Goal: Check status

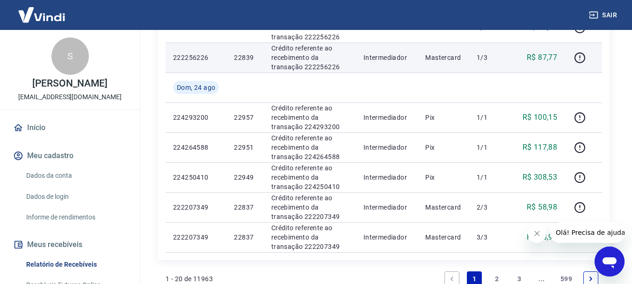
scroll to position [775, 0]
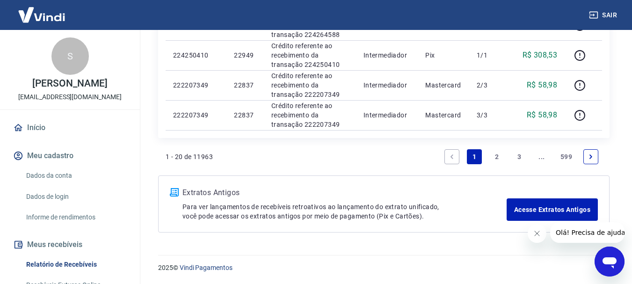
click at [592, 156] on icon "Next page" at bounding box center [591, 156] width 7 height 7
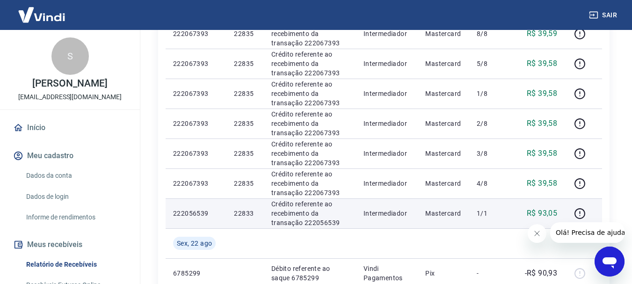
scroll to position [525, 0]
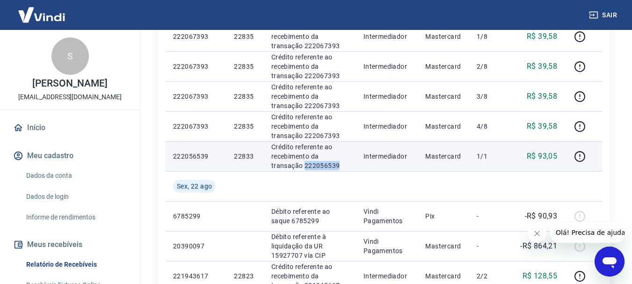
drag, startPoint x: 343, startPoint y: 164, endPoint x: 304, endPoint y: 164, distance: 39.3
click at [304, 164] on p "Crédito referente ao recebimento da transação 222056539" at bounding box center [309, 156] width 77 height 28
copy p "222056539"
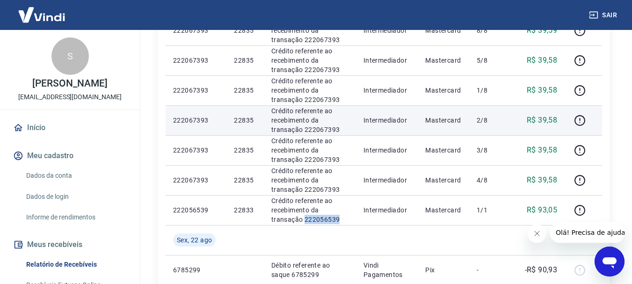
scroll to position [431, 0]
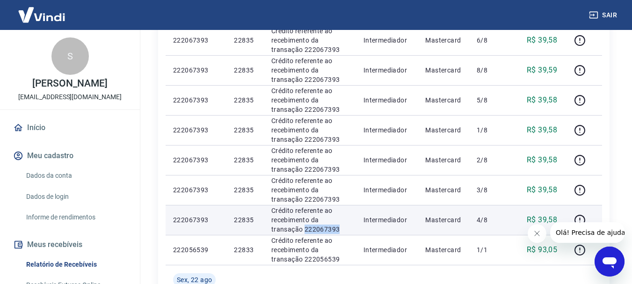
drag, startPoint x: 344, startPoint y: 228, endPoint x: 303, endPoint y: 231, distance: 41.3
click at [303, 231] on p "Crédito referente ao recebimento da transação 222067393" at bounding box center [309, 220] width 77 height 28
copy p "222067393"
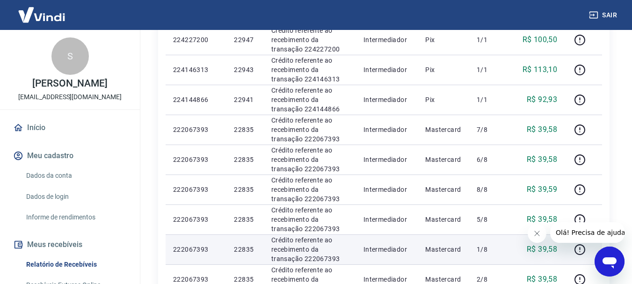
scroll to position [291, 0]
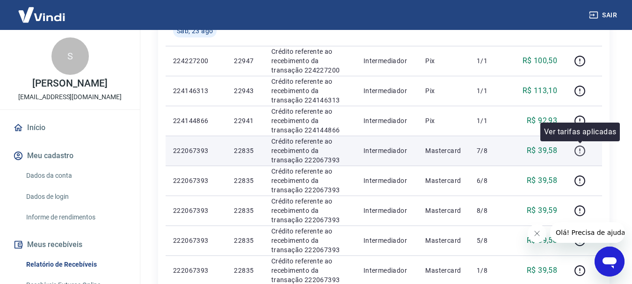
click at [580, 153] on icon "button" at bounding box center [580, 151] width 12 height 12
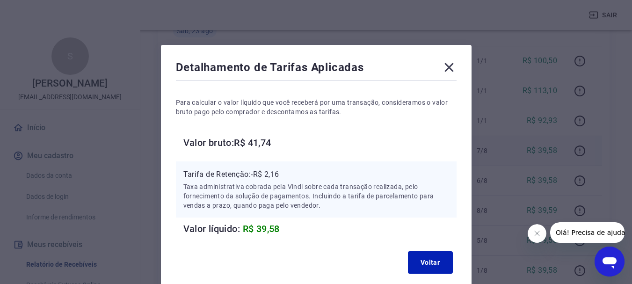
click at [446, 72] on icon at bounding box center [449, 67] width 15 height 15
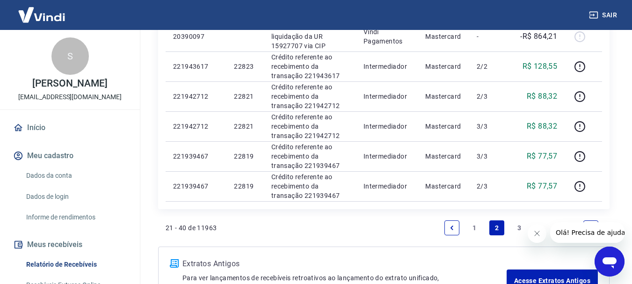
scroll to position [805, 0]
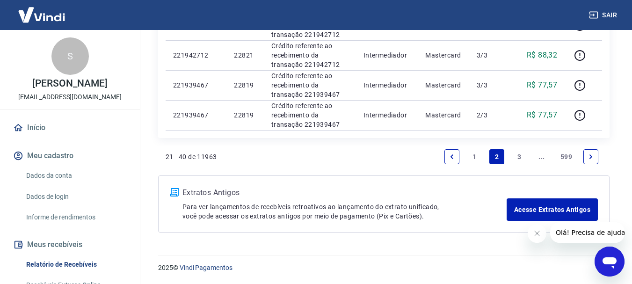
click at [452, 152] on link "Previous page" at bounding box center [452, 156] width 15 height 15
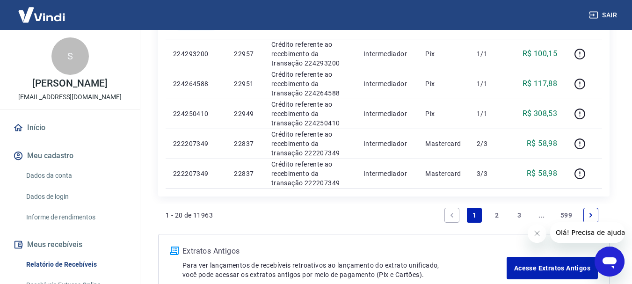
scroll to position [775, 0]
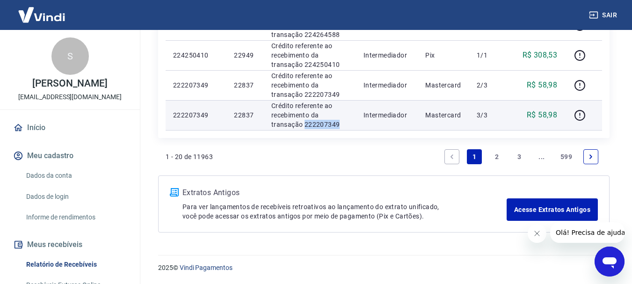
drag, startPoint x: 343, startPoint y: 124, endPoint x: 304, endPoint y: 124, distance: 38.8
click at [304, 124] on p "Crédito referente ao recebimento da transação 222207349" at bounding box center [309, 115] width 77 height 28
copy p "222207349"
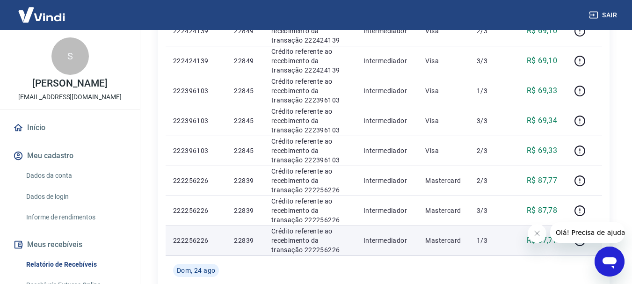
scroll to position [541, 0]
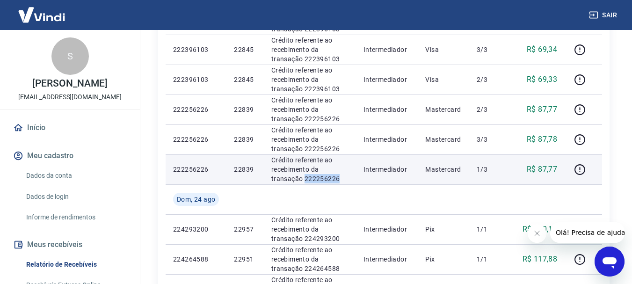
drag, startPoint x: 346, startPoint y: 177, endPoint x: 305, endPoint y: 182, distance: 41.6
click at [305, 182] on p "Crédito referente ao recebimento da transação 222256226" at bounding box center [309, 169] width 77 height 28
copy p "222256226"
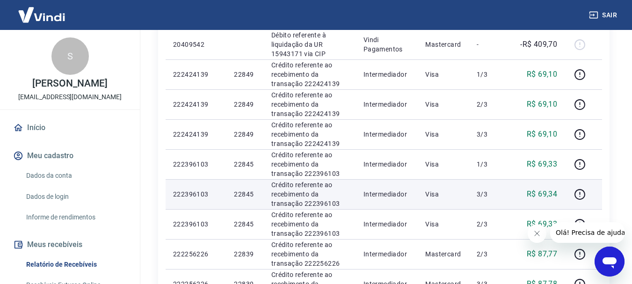
scroll to position [448, 0]
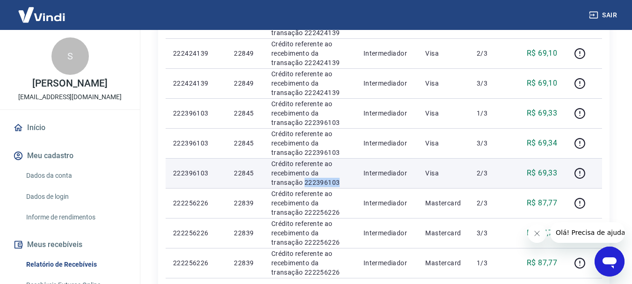
drag, startPoint x: 346, startPoint y: 180, endPoint x: 305, endPoint y: 182, distance: 41.2
click at [305, 182] on p "Crédito referente ao recebimento da transação 222396103" at bounding box center [309, 173] width 77 height 28
copy p "222396103"
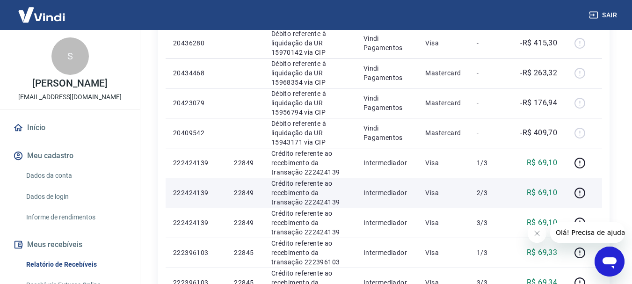
scroll to position [307, 0]
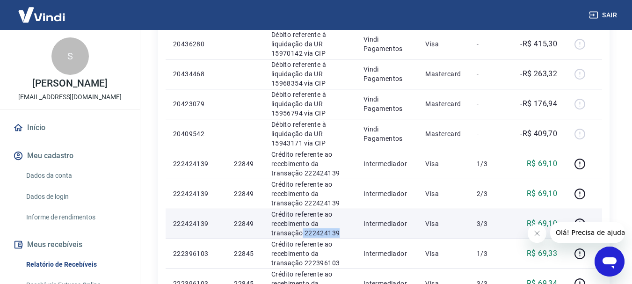
drag, startPoint x: 338, startPoint y: 233, endPoint x: 306, endPoint y: 233, distance: 31.8
click at [302, 234] on p "Crédito referente ao recebimento da transação 222424139" at bounding box center [309, 224] width 77 height 28
drag, startPoint x: 307, startPoint y: 233, endPoint x: 313, endPoint y: 235, distance: 6.1
click at [312, 235] on p "Crédito referente ao recebimento da transação 222424139" at bounding box center [309, 224] width 77 height 28
click at [346, 232] on p "Crédito referente ao recebimento da transação 222424139" at bounding box center [309, 224] width 77 height 28
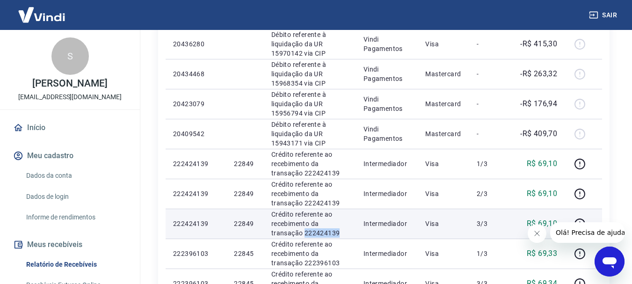
drag, startPoint x: 346, startPoint y: 232, endPoint x: 306, endPoint y: 233, distance: 40.2
click at [306, 233] on p "Crédito referente ao recebimento da transação 222424139" at bounding box center [309, 224] width 77 height 28
copy p "222424139"
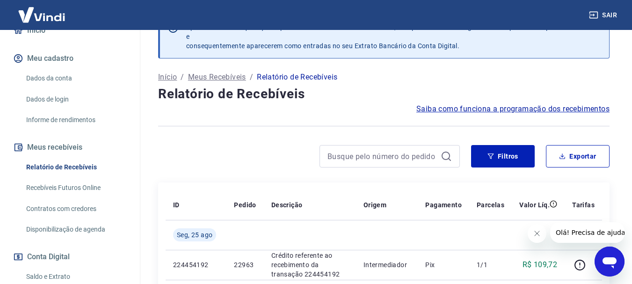
scroll to position [187, 0]
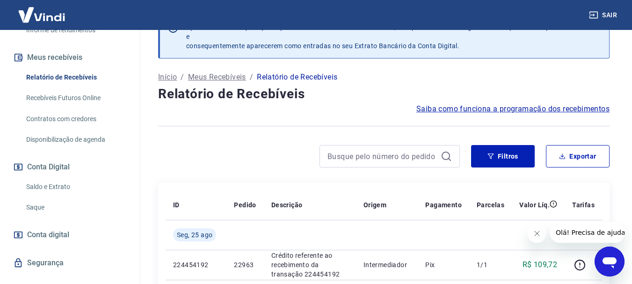
click at [47, 197] on link "Saldo e Extrato" at bounding box center [75, 186] width 106 height 19
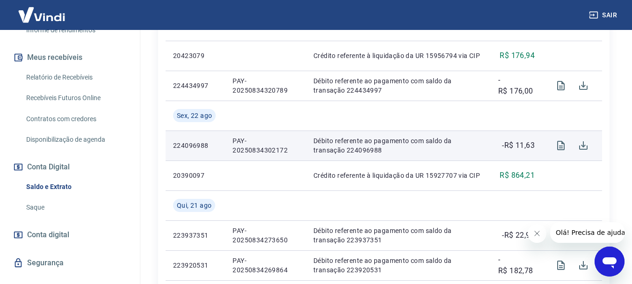
scroll to position [374, 0]
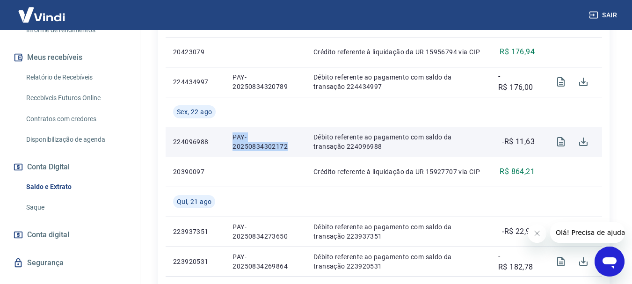
drag, startPoint x: 291, startPoint y: 146, endPoint x: 229, endPoint y: 138, distance: 62.3
click at [229, 138] on td "PAY-20250834302172" at bounding box center [265, 142] width 81 height 30
copy p "PAY-20250834302172"
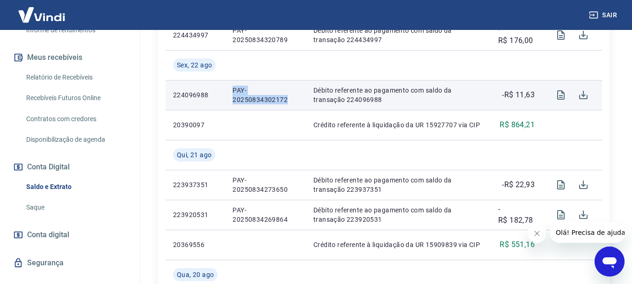
scroll to position [328, 0]
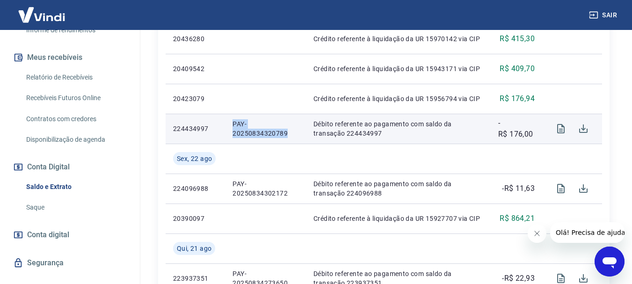
drag, startPoint x: 244, startPoint y: 133, endPoint x: 228, endPoint y: 124, distance: 18.1
click at [227, 124] on td "PAY-20250834320789" at bounding box center [265, 129] width 81 height 30
copy p "PAY-20250834320789"
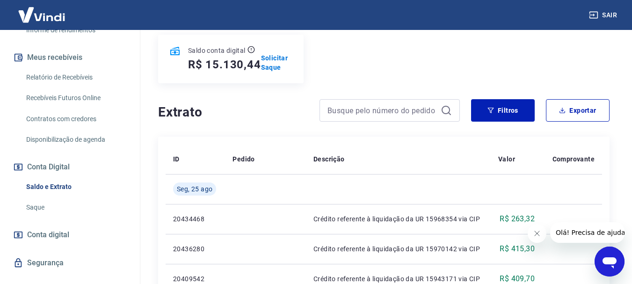
scroll to position [0, 0]
